Goal: Transaction & Acquisition: Obtain resource

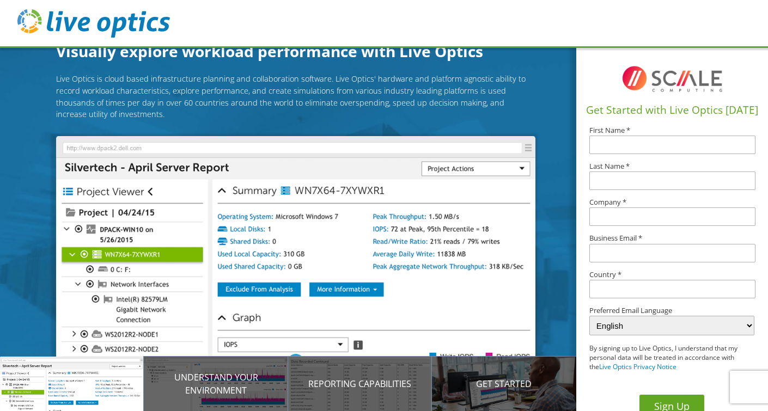
scroll to position [15, 0]
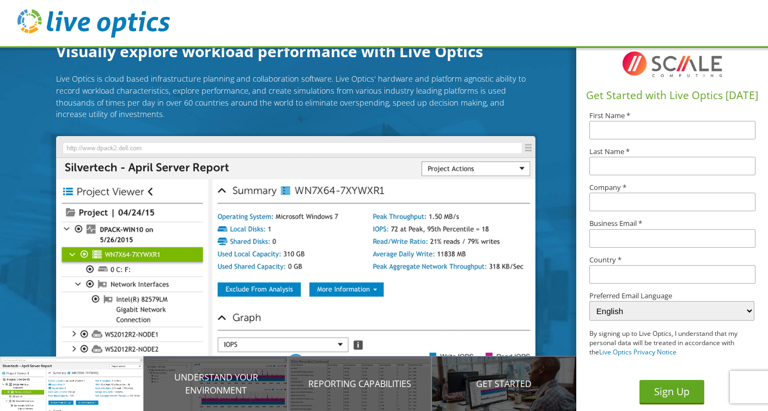
click at [625, 126] on input "text" at bounding box center [672, 130] width 166 height 19
type input "[PERSON_NAME]"
click at [625, 160] on input "text" at bounding box center [672, 166] width 166 height 19
type input "[PERSON_NAME]"
click at [640, 203] on input "text" at bounding box center [672, 202] width 166 height 19
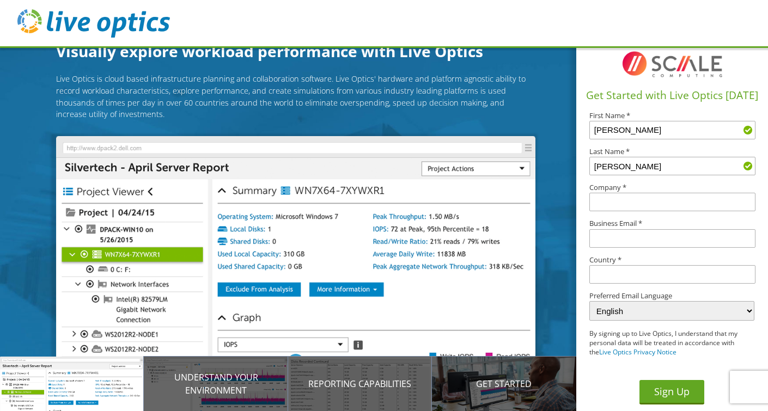
click at [636, 204] on input "text" at bounding box center [672, 202] width 166 height 19
type input "ZCorum, Inc"
click at [632, 235] on input "text" at bounding box center [672, 238] width 166 height 19
type input "shoemake@zcorum.com"
click at [584, 288] on div "Get Started with Live Optics Today First Name * Michael Last Name * Shoemaker C…" at bounding box center [672, 221] width 192 height 379
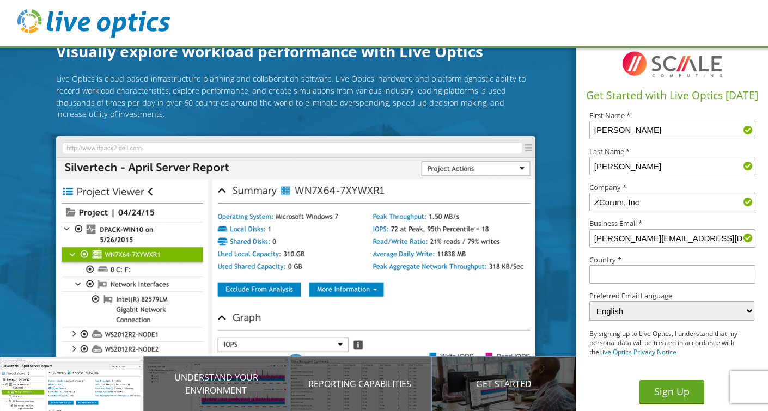
click at [646, 277] on input "text" at bounding box center [672, 274] width 166 height 19
type input "[GEOGRAPHIC_DATA]"
click at [578, 305] on div "Get Started with Live Optics Today First Name * Michael Last Name * Shoemaker C…" at bounding box center [672, 221] width 192 height 379
click at [666, 391] on button "Sign Up" at bounding box center [671, 392] width 65 height 24
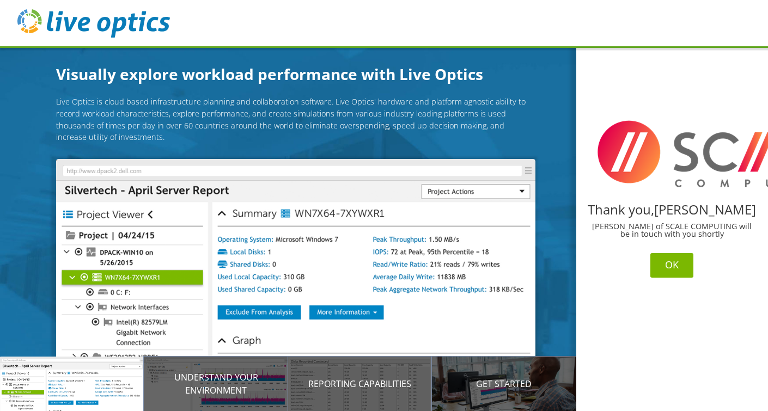
click at [671, 268] on button "OK" at bounding box center [671, 265] width 43 height 24
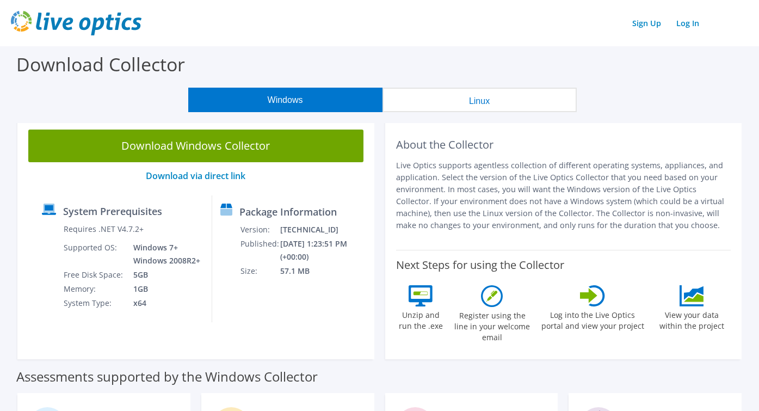
click at [495, 96] on button "Linux" at bounding box center [480, 100] width 194 height 24
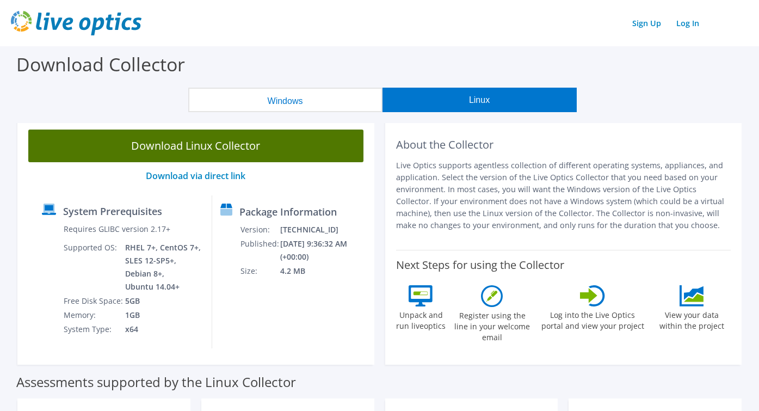
click at [198, 145] on link "Download Linux Collector" at bounding box center [195, 146] width 335 height 33
